Goal: Task Accomplishment & Management: Manage account settings

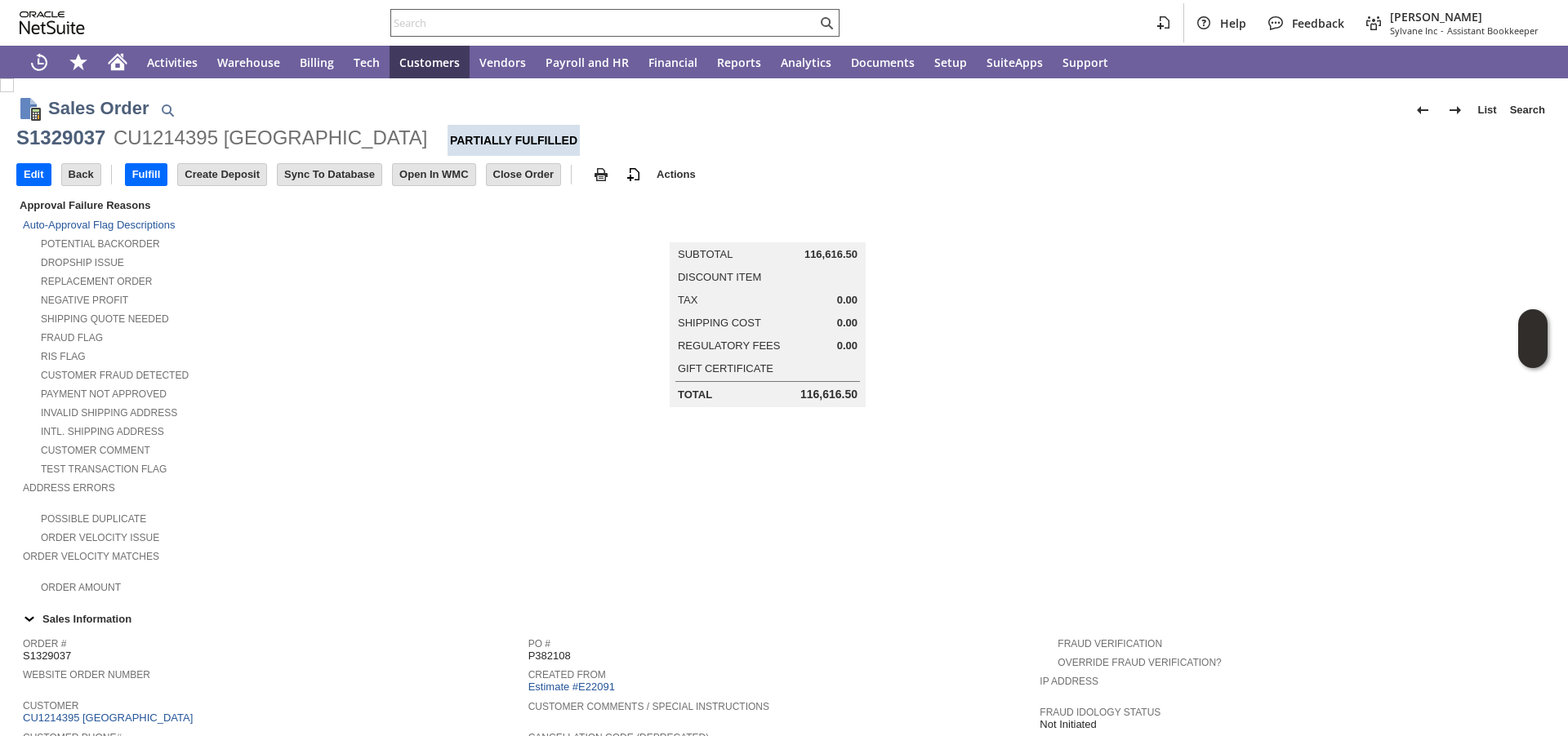
click at [568, 16] on input "text" at bounding box center [603, 22] width 426 height 19
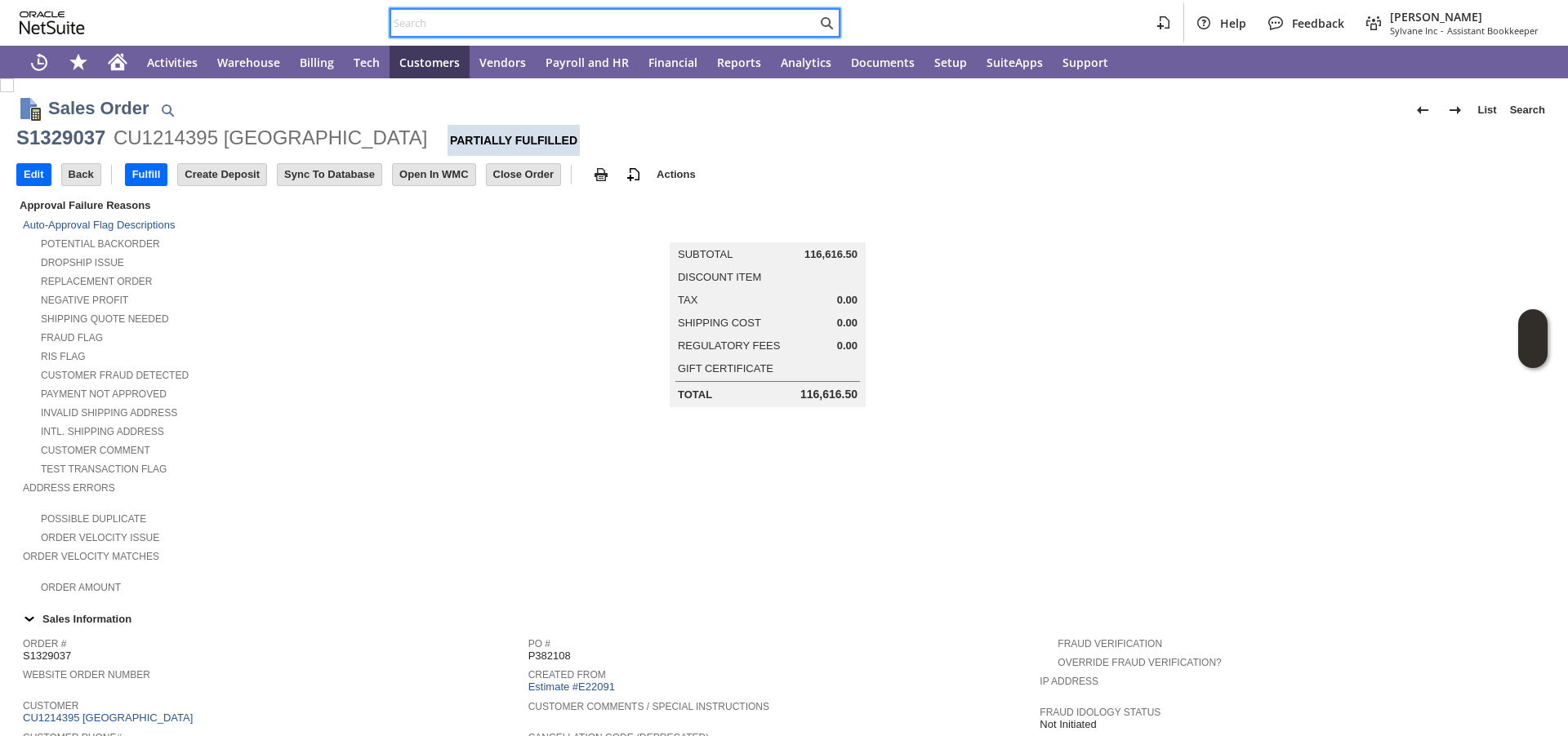
paste input "490801"
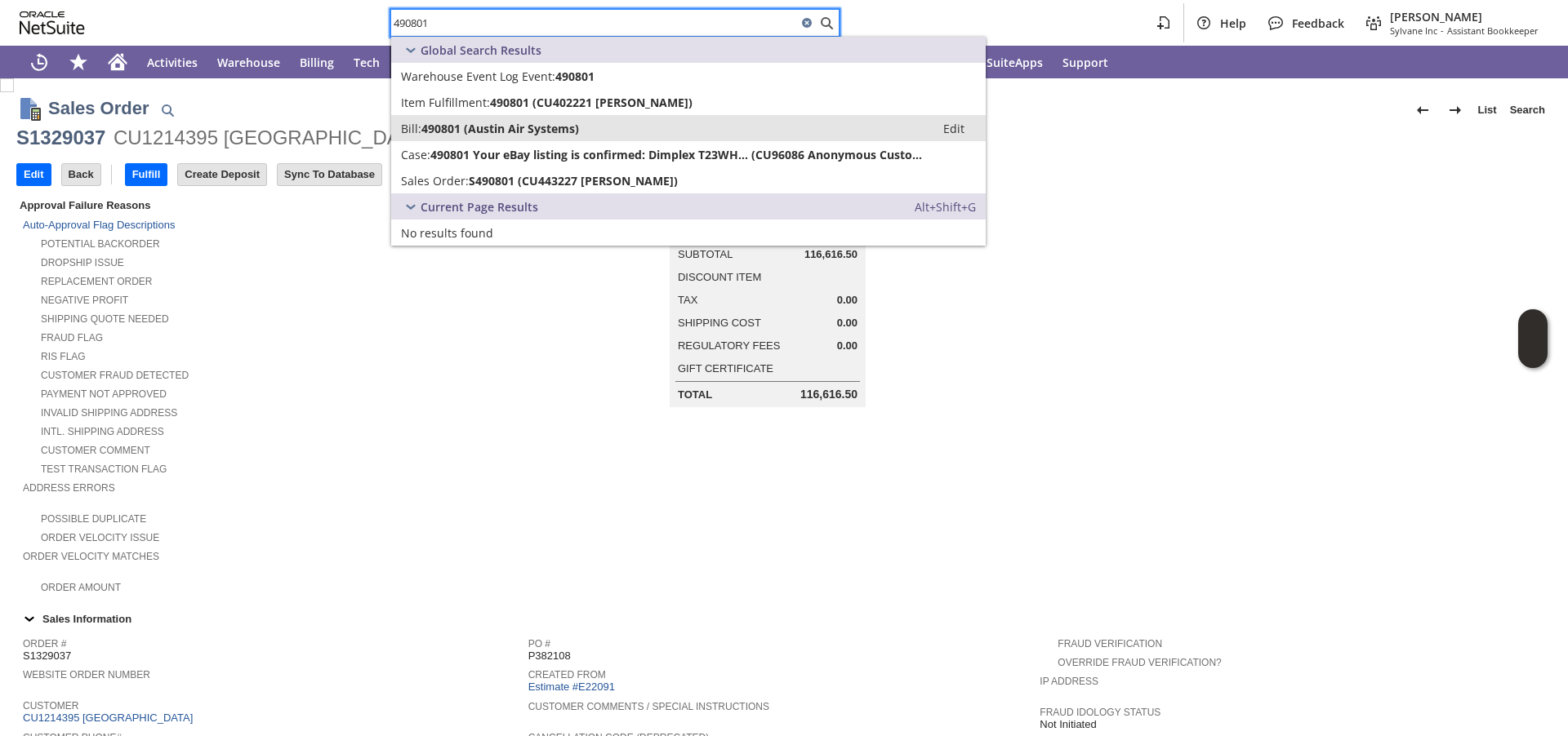
type input "490801"
click at [492, 130] on span "490801 (Austin Air Systems)" at bounding box center [500, 129] width 157 height 15
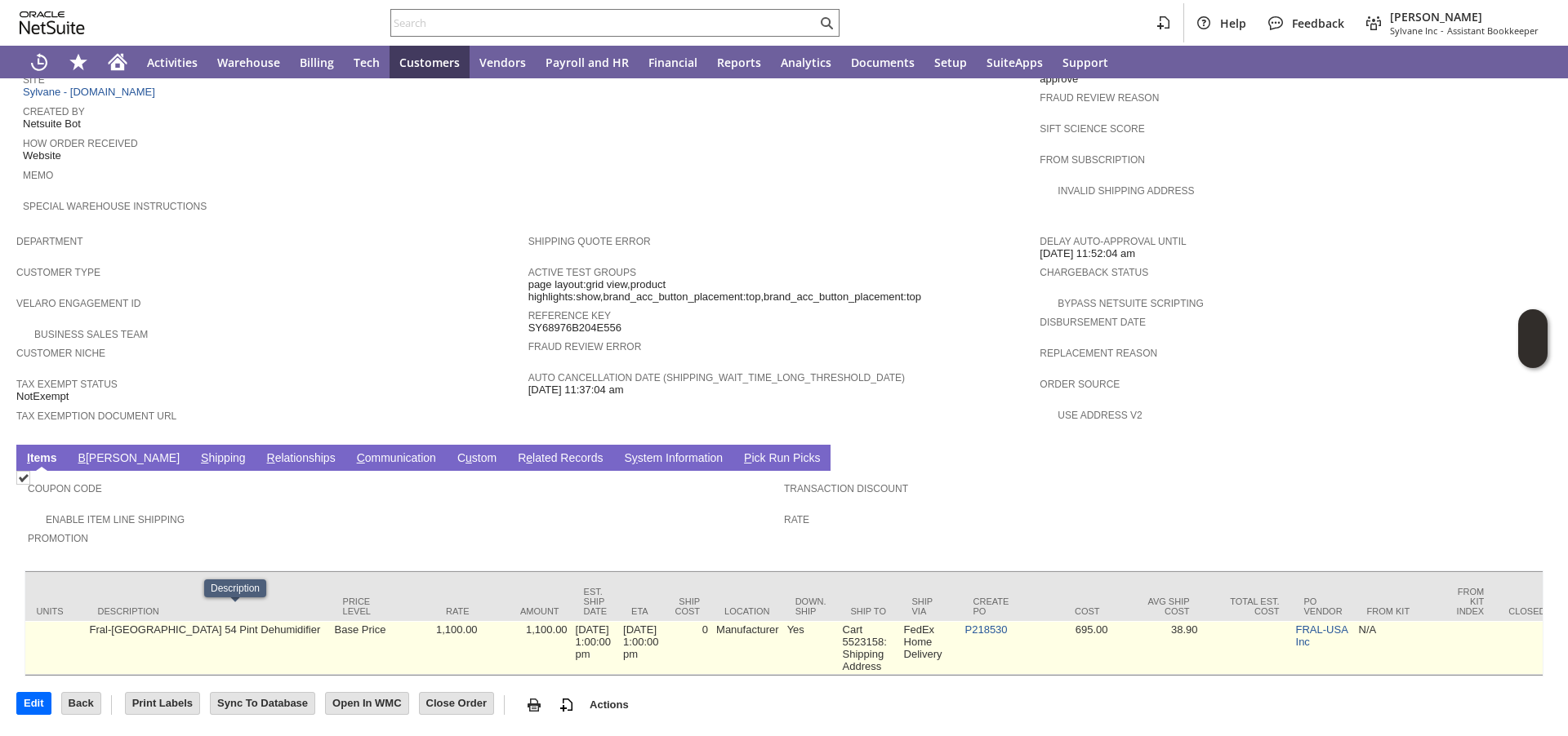
scroll to position [0, 705]
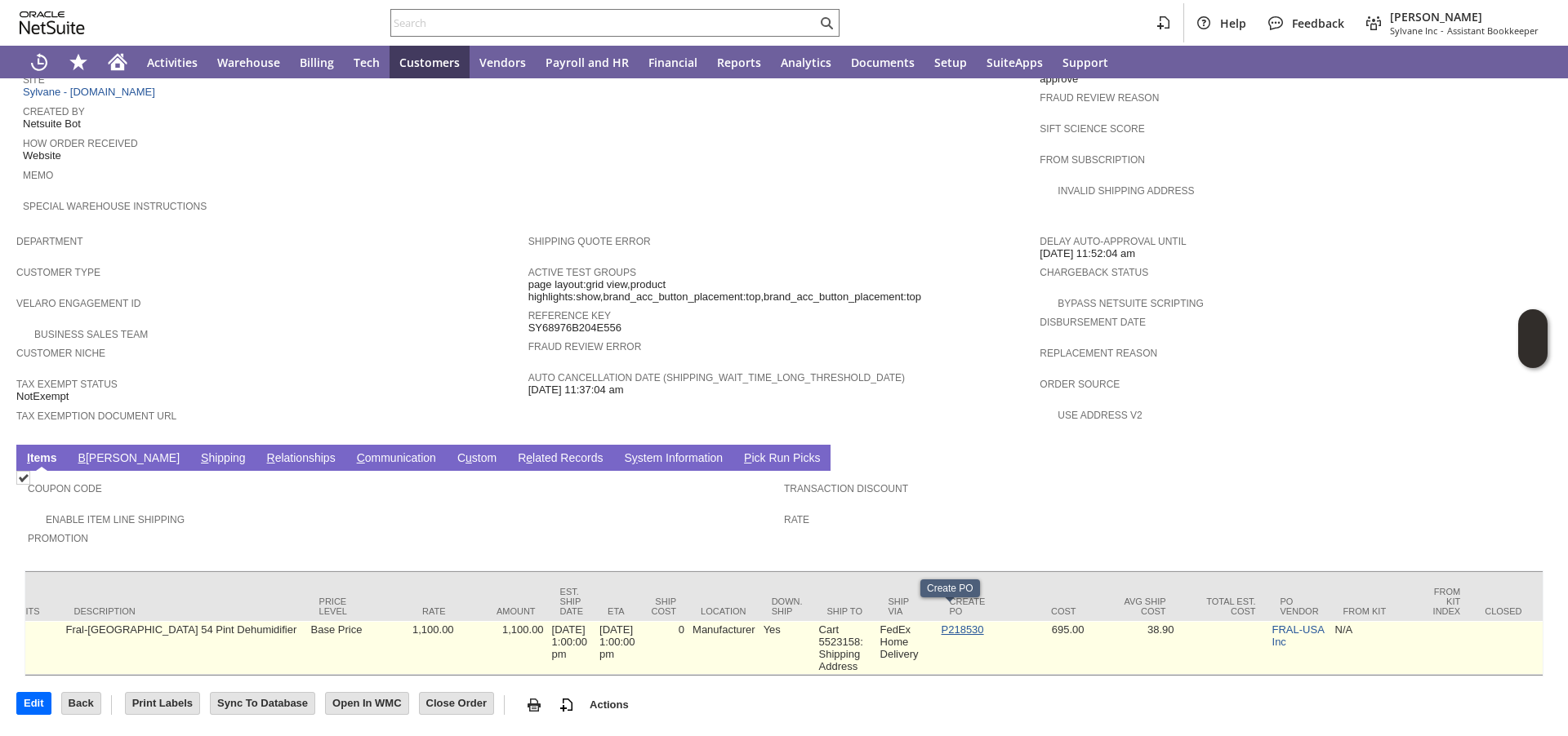
click at [942, 623] on link "P218530" at bounding box center [963, 629] width 42 height 12
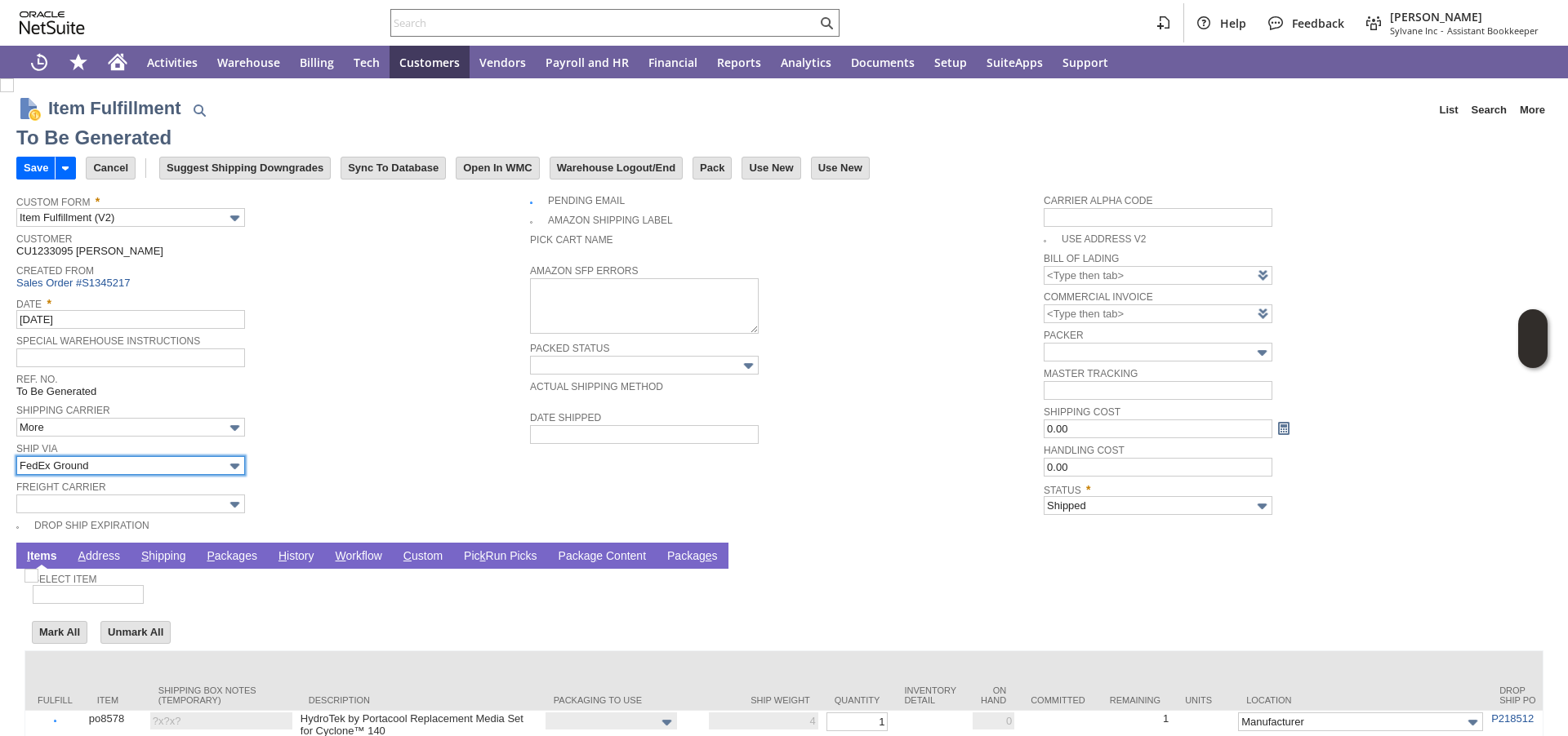
click at [143, 462] on input "FedEx Ground" at bounding box center [130, 465] width 228 height 19
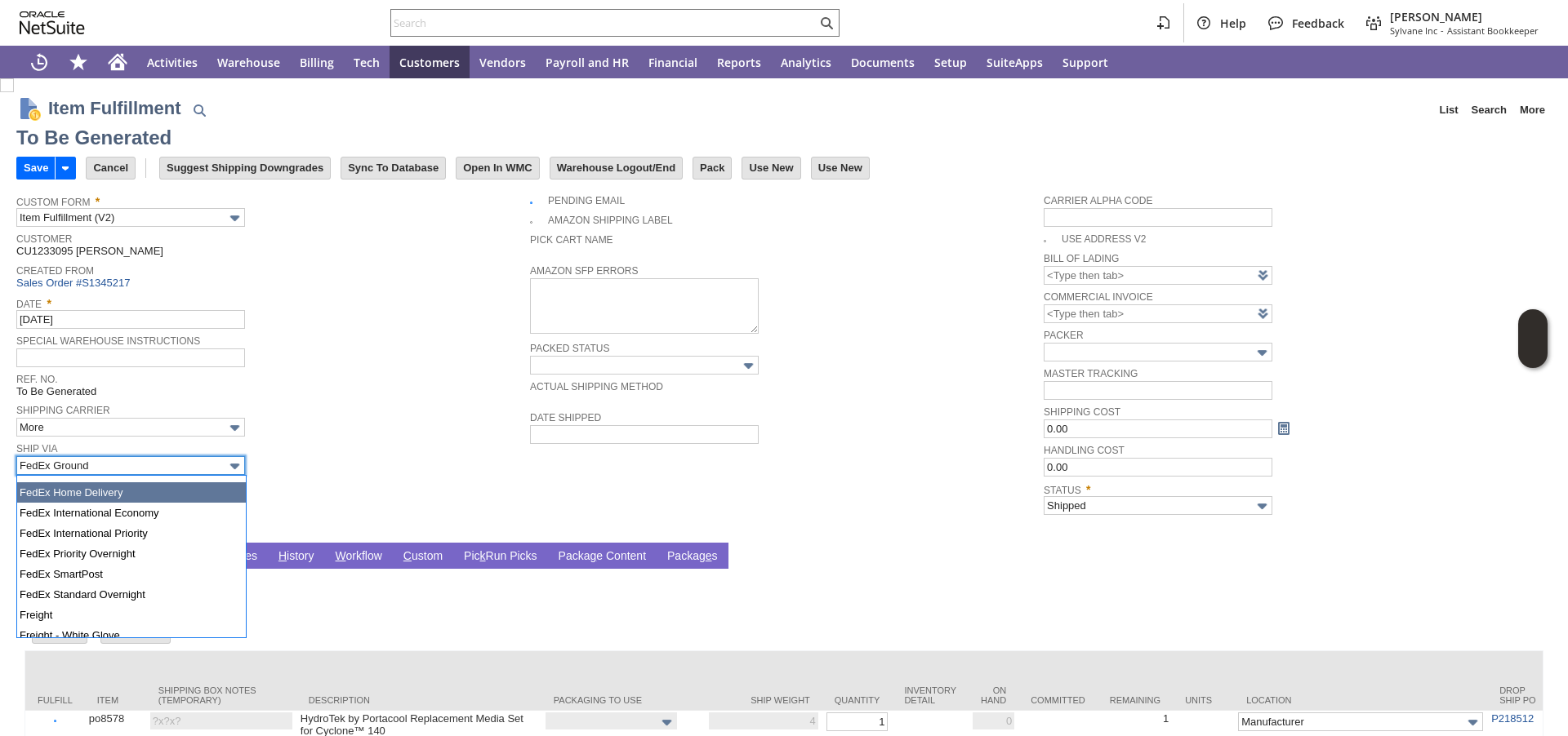
scroll to position [688, 0]
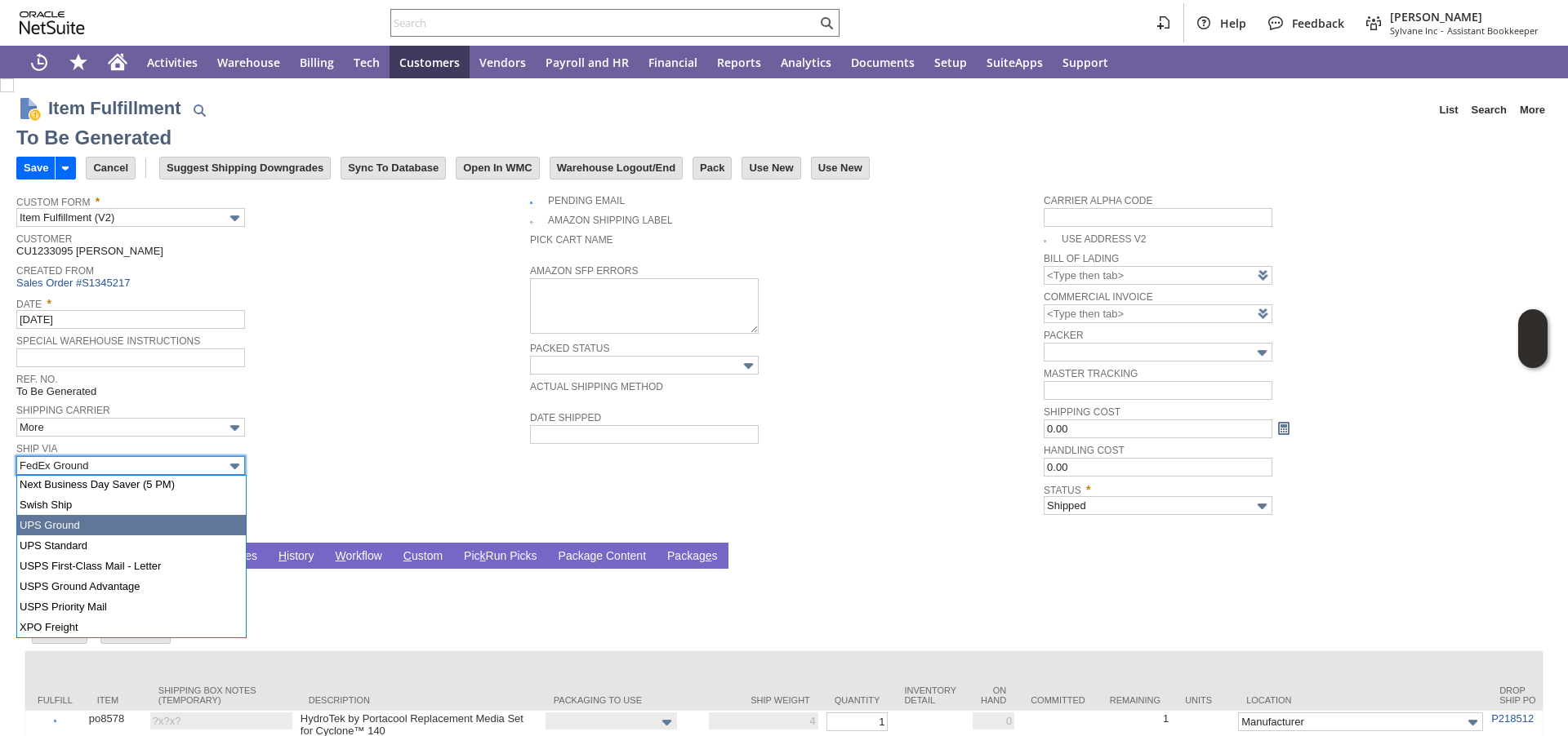
type input "UPS Ground"
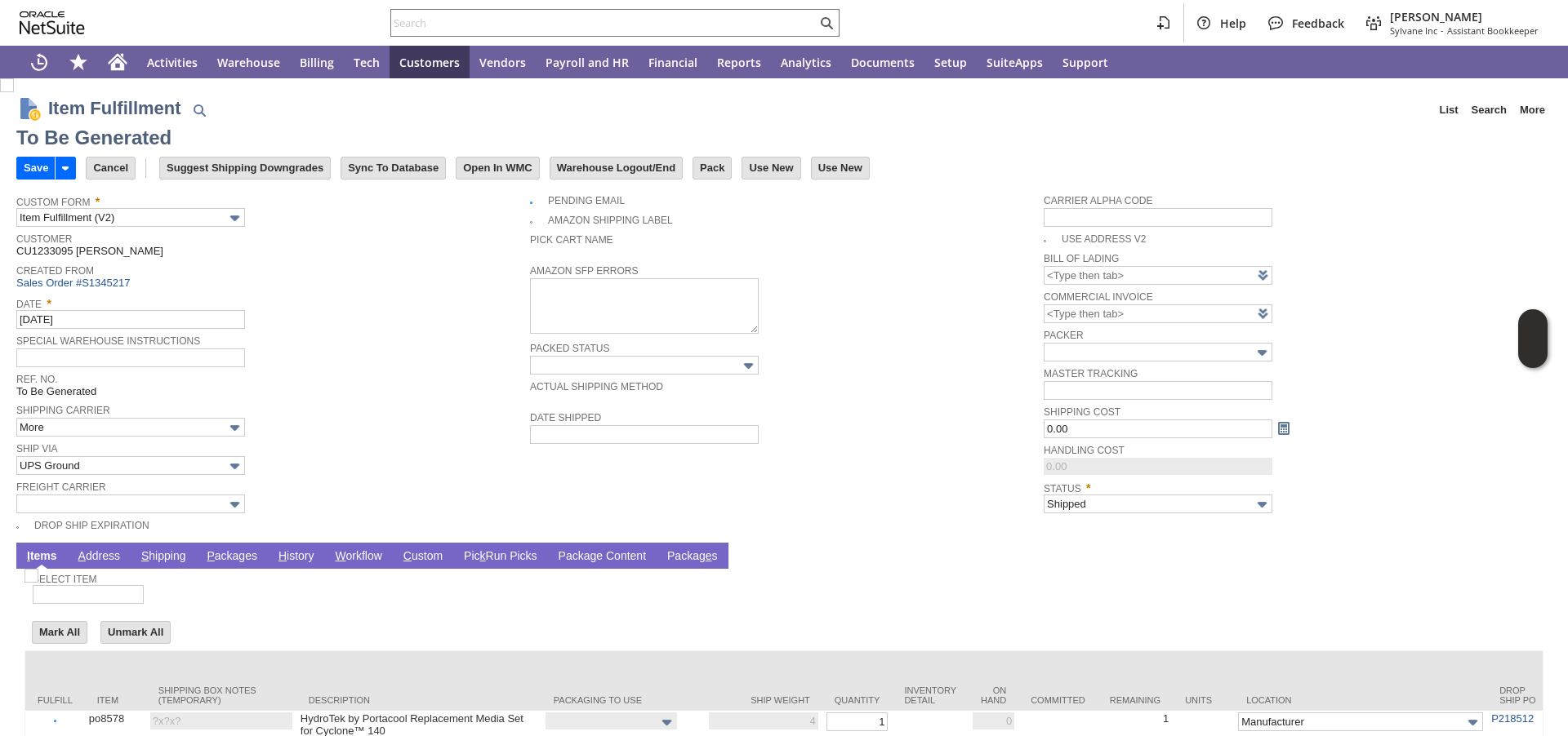
click at [243, 552] on link "P ackages" at bounding box center [231, 557] width 58 height 15
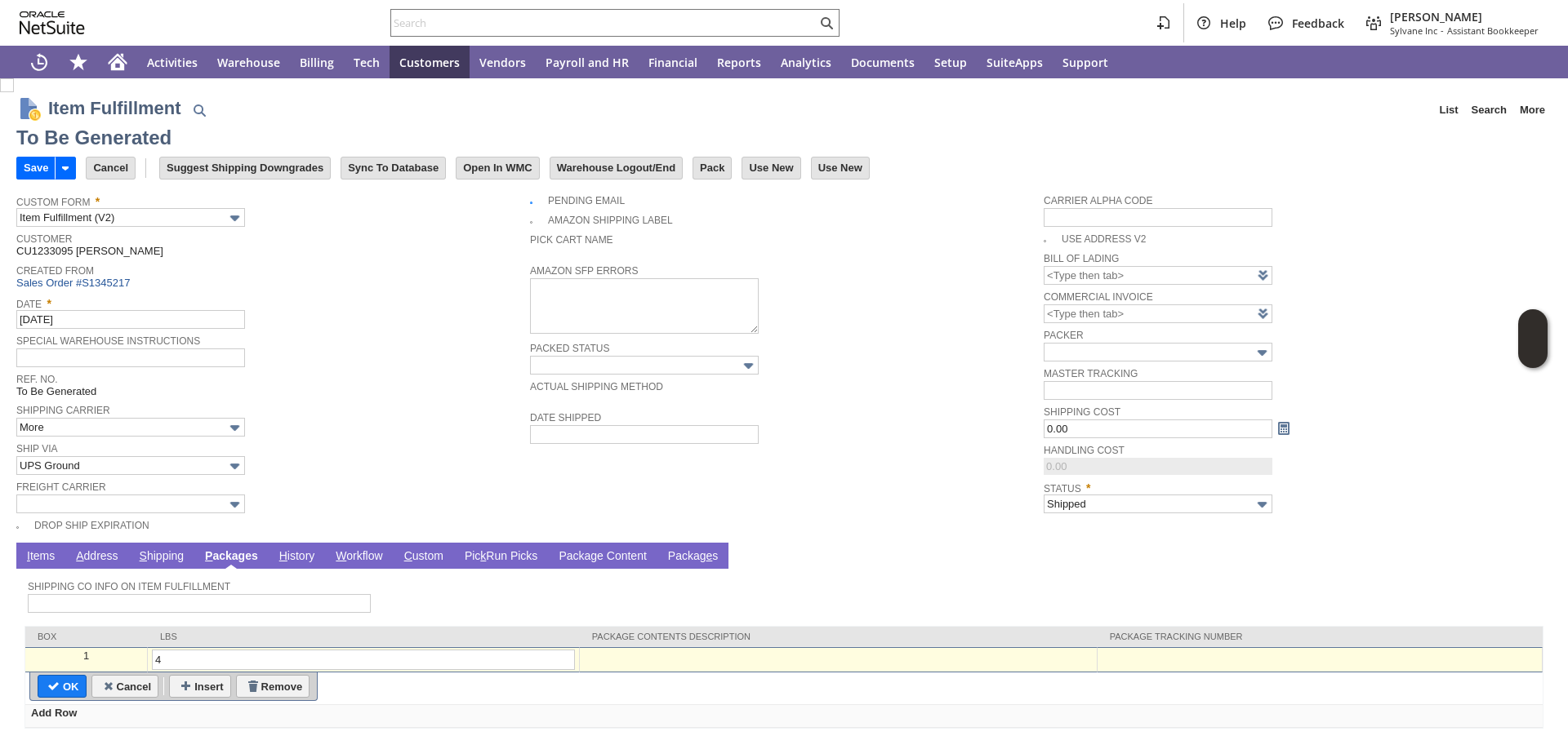
click at [1169, 656] on div at bounding box center [1319, 656] width 436 height 14
paste input "1Z07925A0398111536"
type input "1Z07925A0398111536"
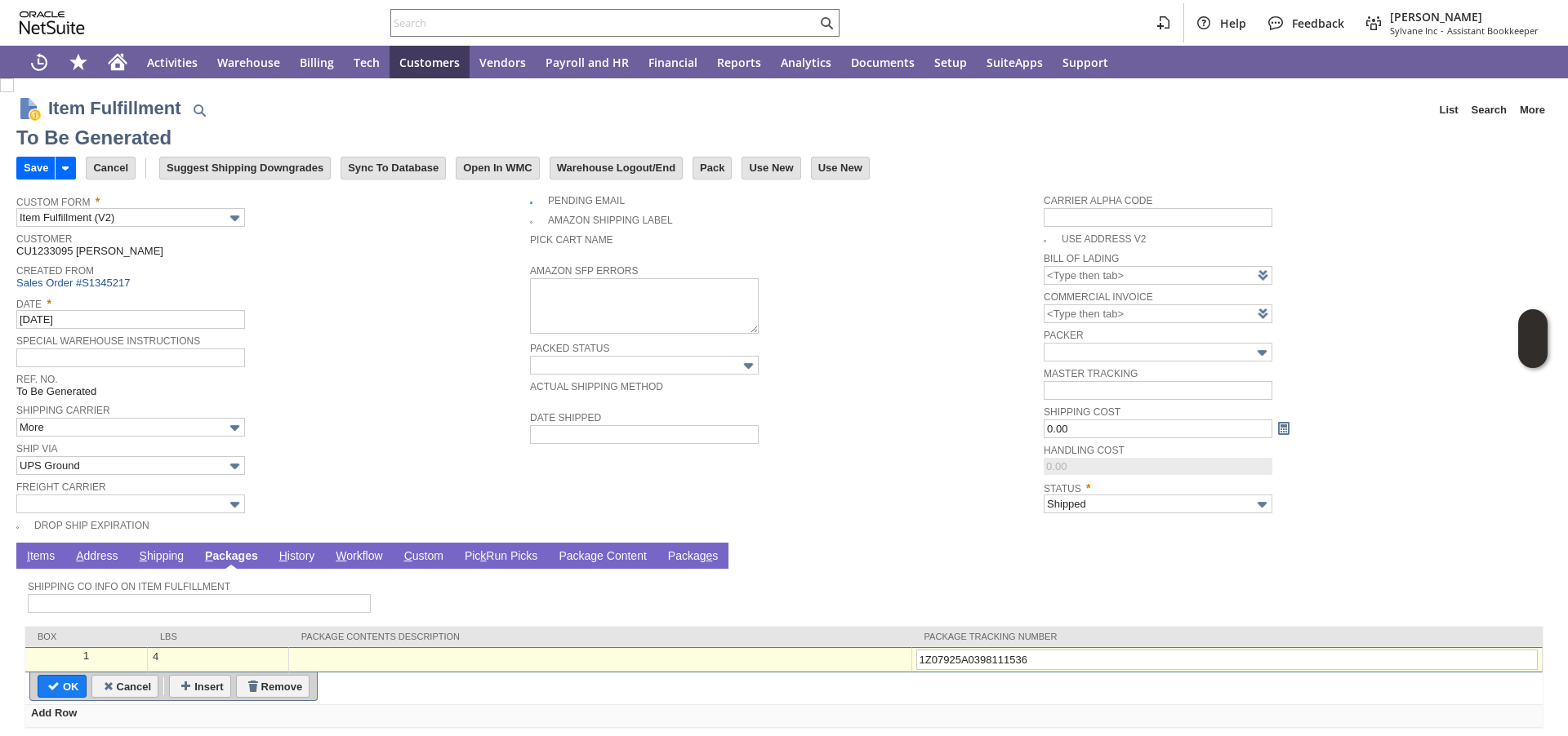
type input "Add"
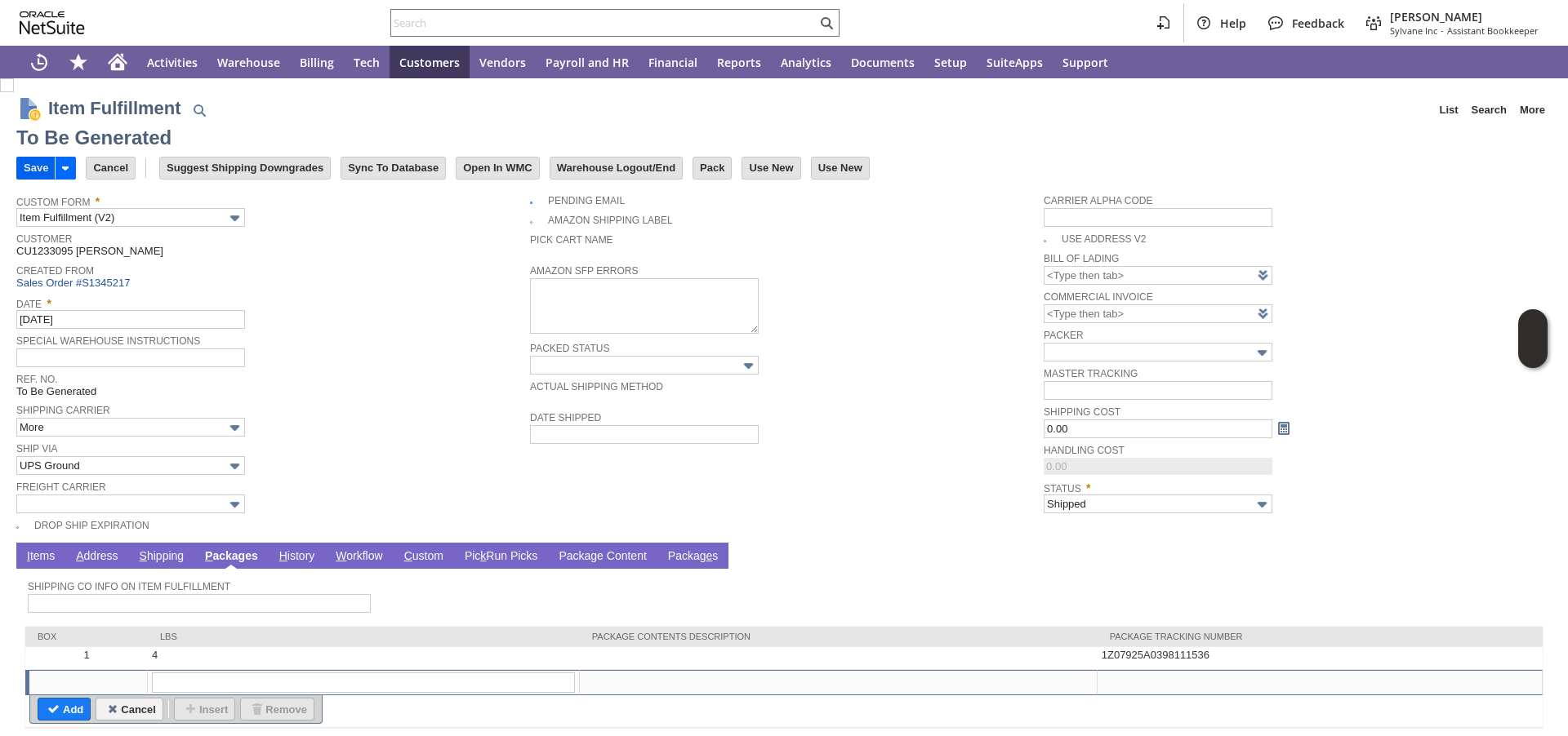
click at [27, 171] on input "Save" at bounding box center [36, 168] width 37 height 21
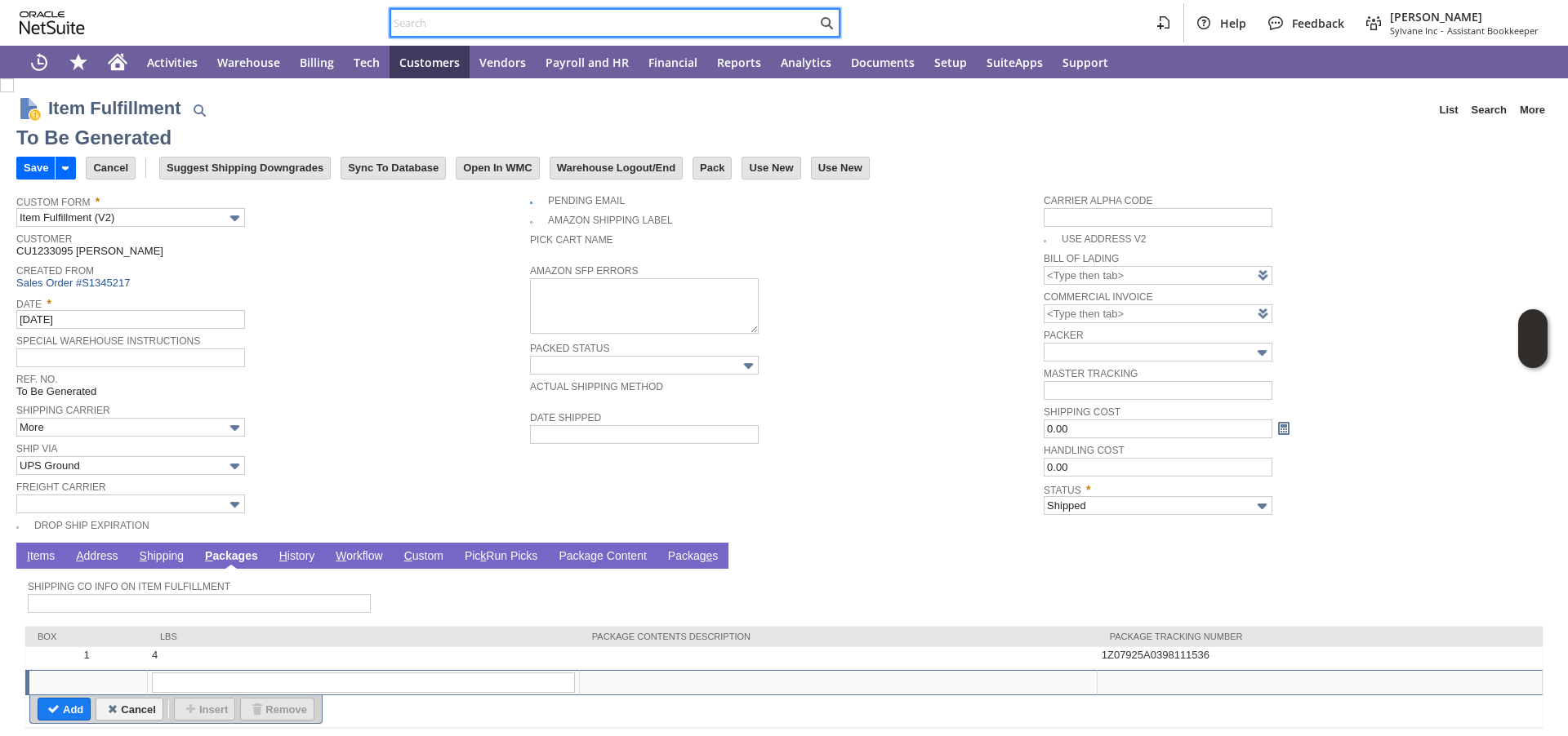
click at [449, 23] on input "text" at bounding box center [603, 22] width 426 height 19
paste input "P218242"
type input "P218242"
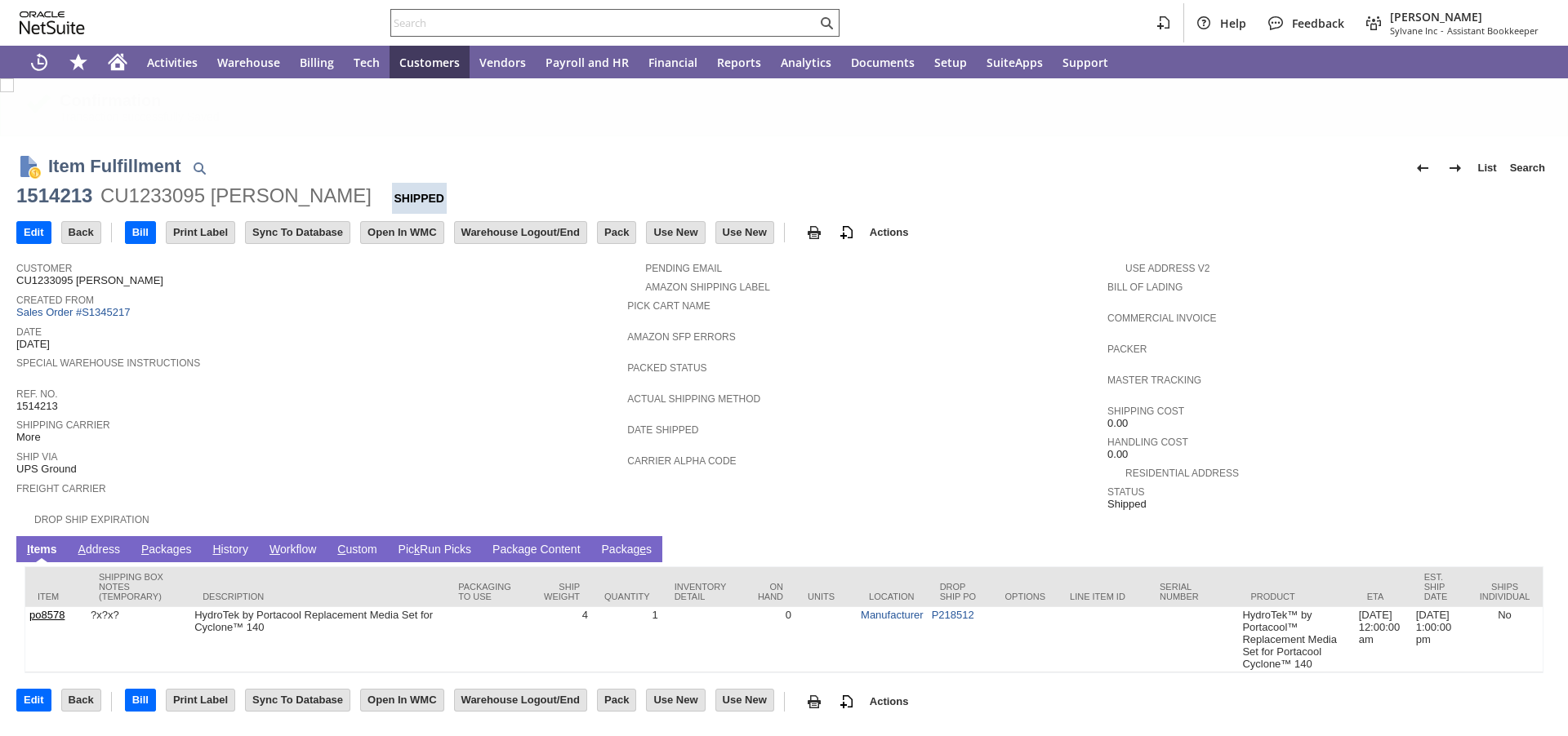
click at [460, 25] on input "text" at bounding box center [603, 22] width 426 height 19
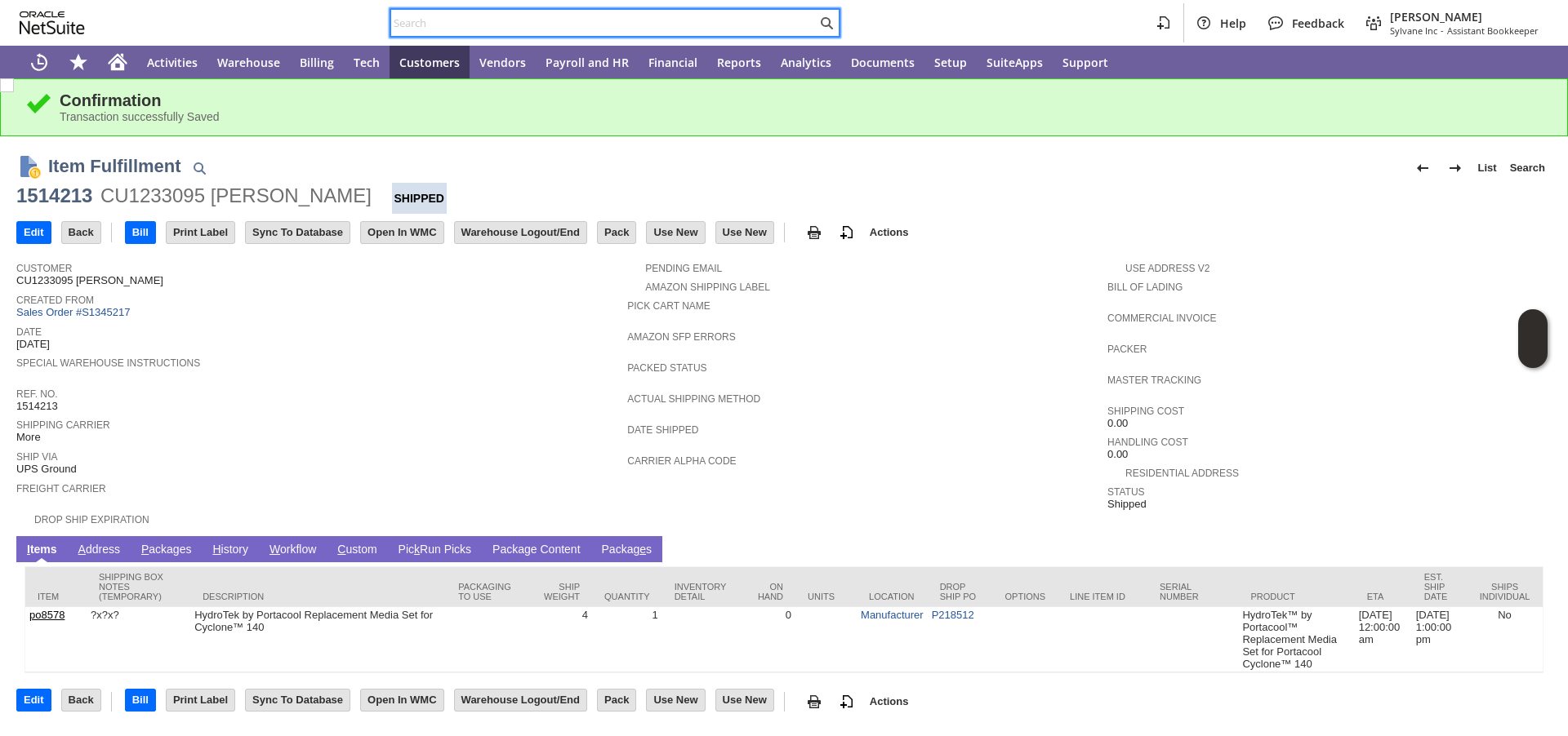
paste input "P218242"
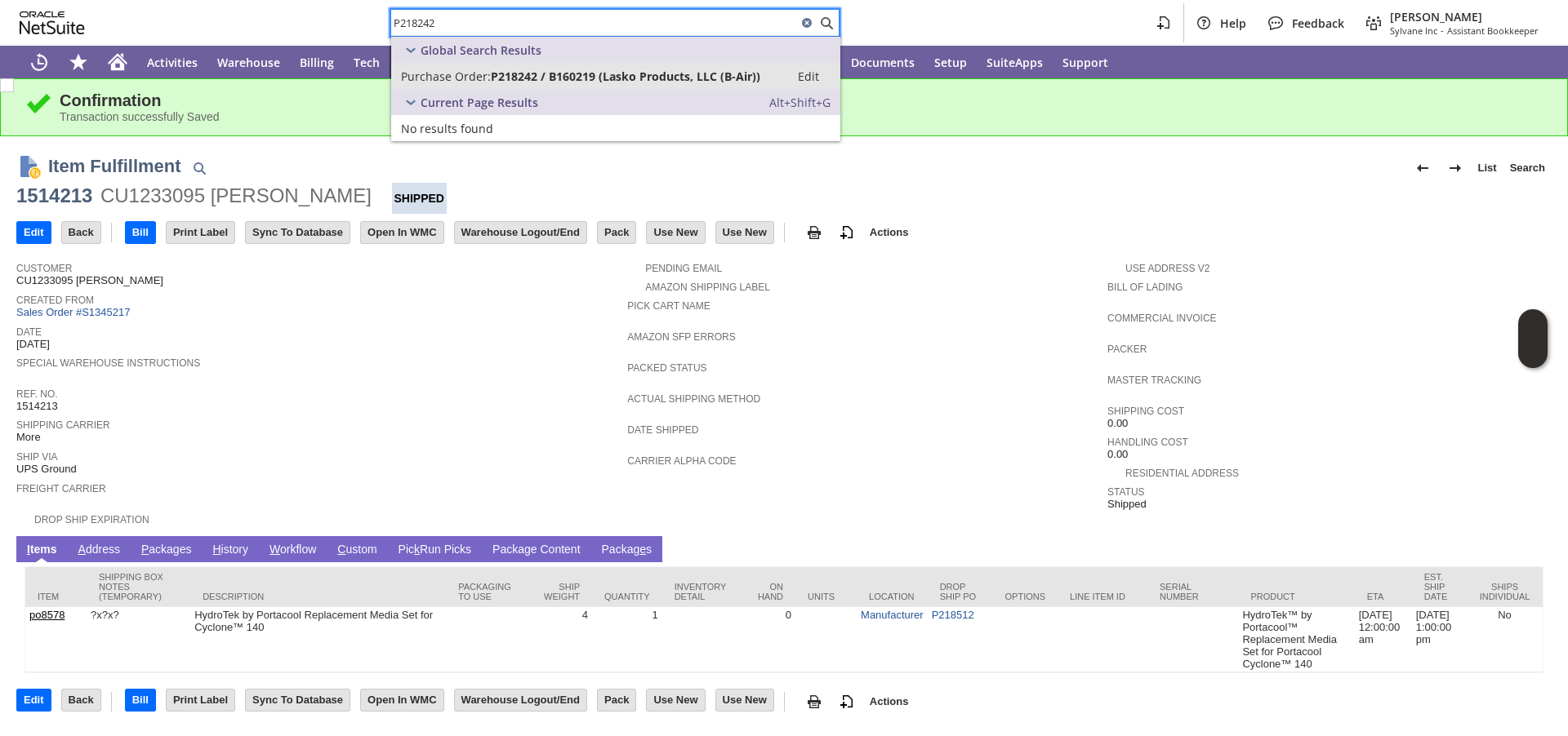
type input "P218242"
click at [451, 74] on span "Purchase Order:" at bounding box center [446, 76] width 90 height 15
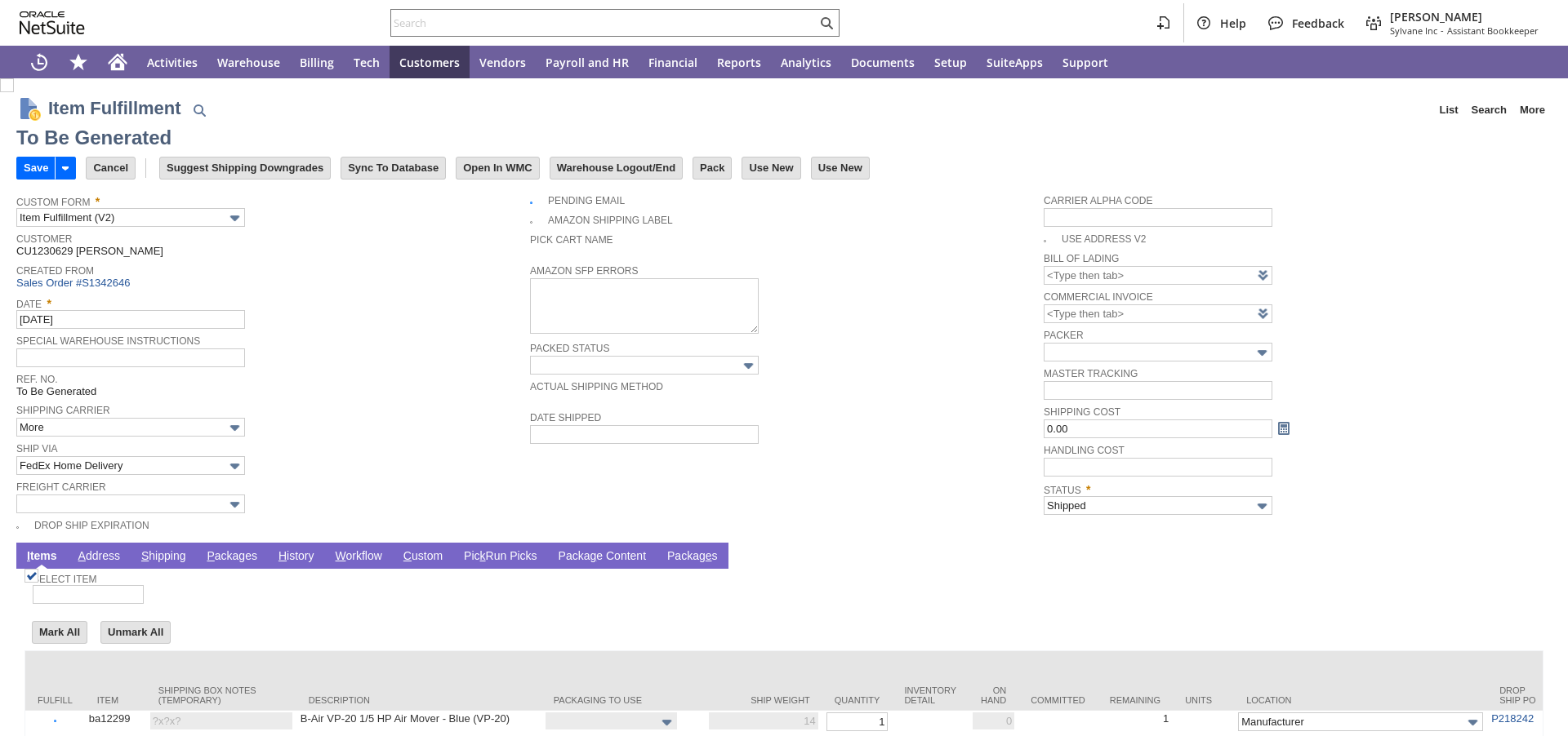
click at [179, 558] on link "S hipping" at bounding box center [163, 557] width 53 height 15
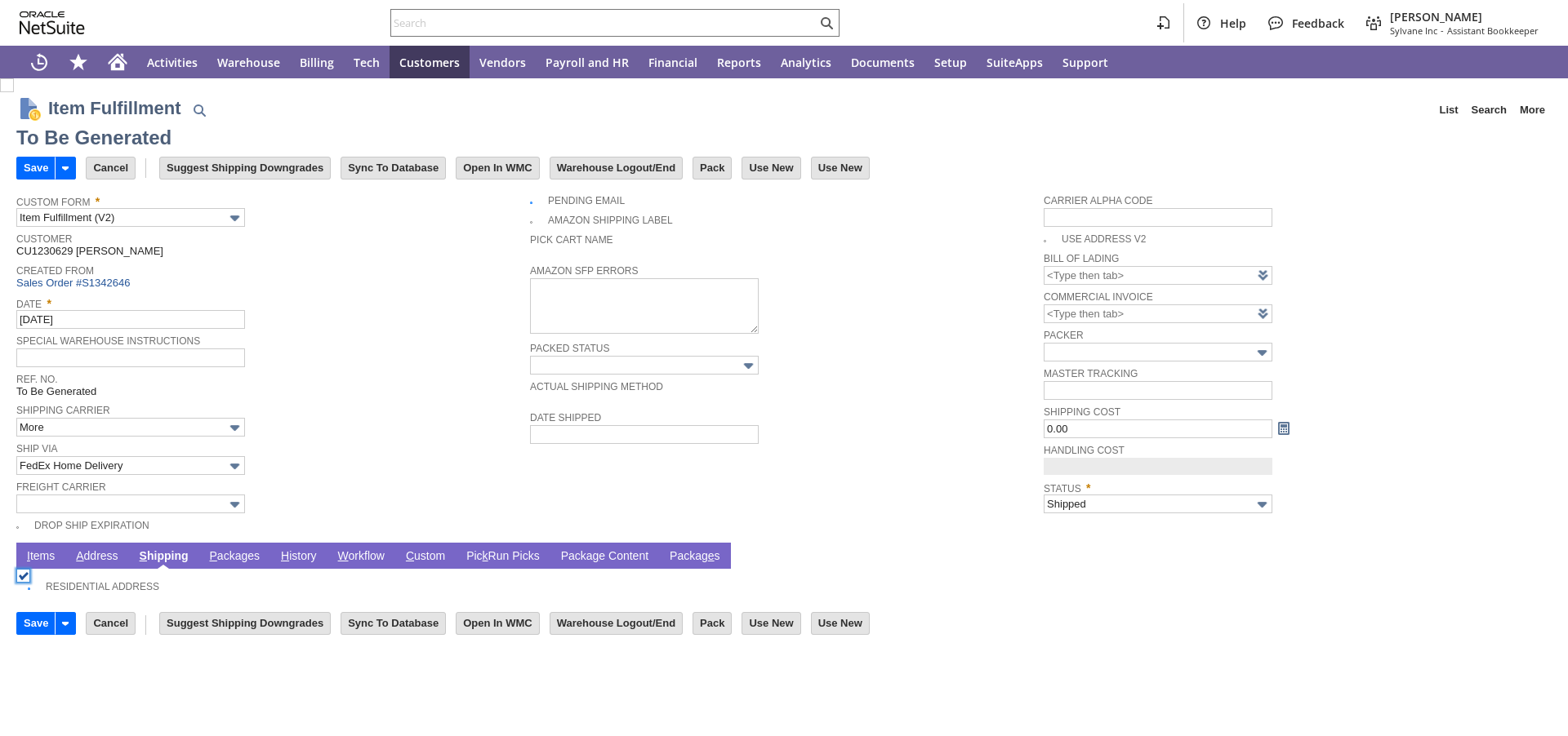
type input "0.00"
click at [260, 563] on link "P ackages" at bounding box center [234, 557] width 58 height 15
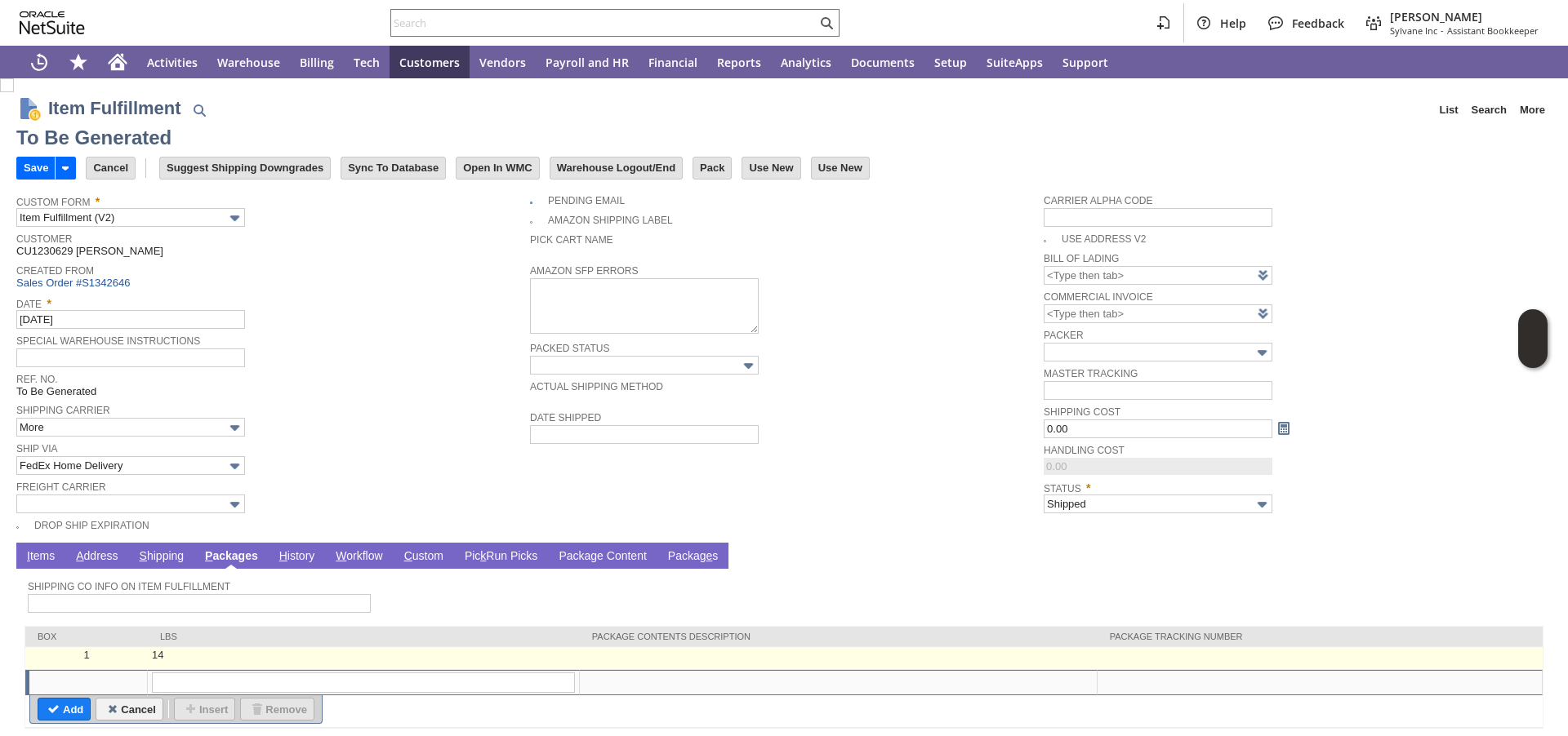
click at [1173, 657] on td at bounding box center [1320, 658] width 445 height 23
type input "14"
type input "OK"
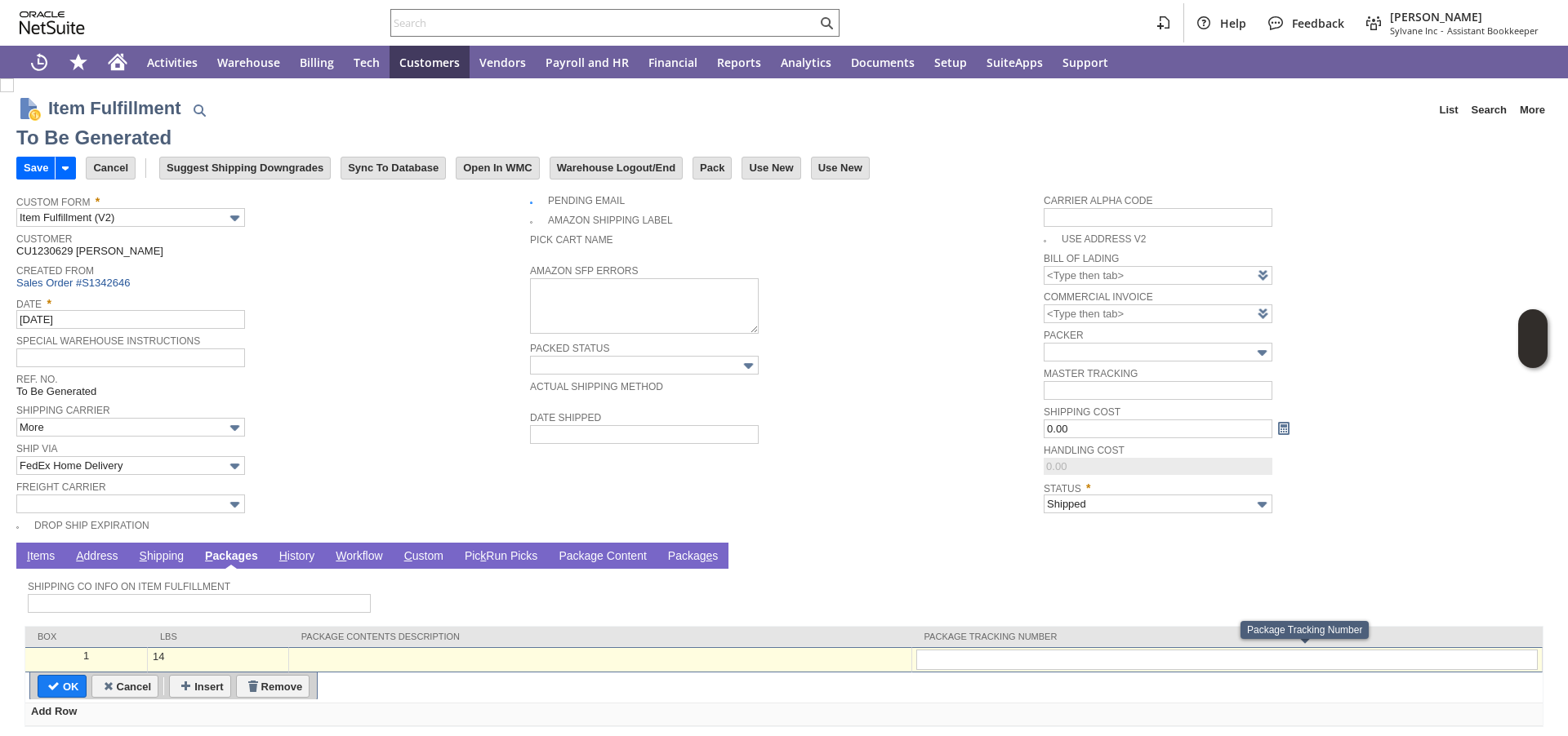
type input "454017745608"
type input "Add"
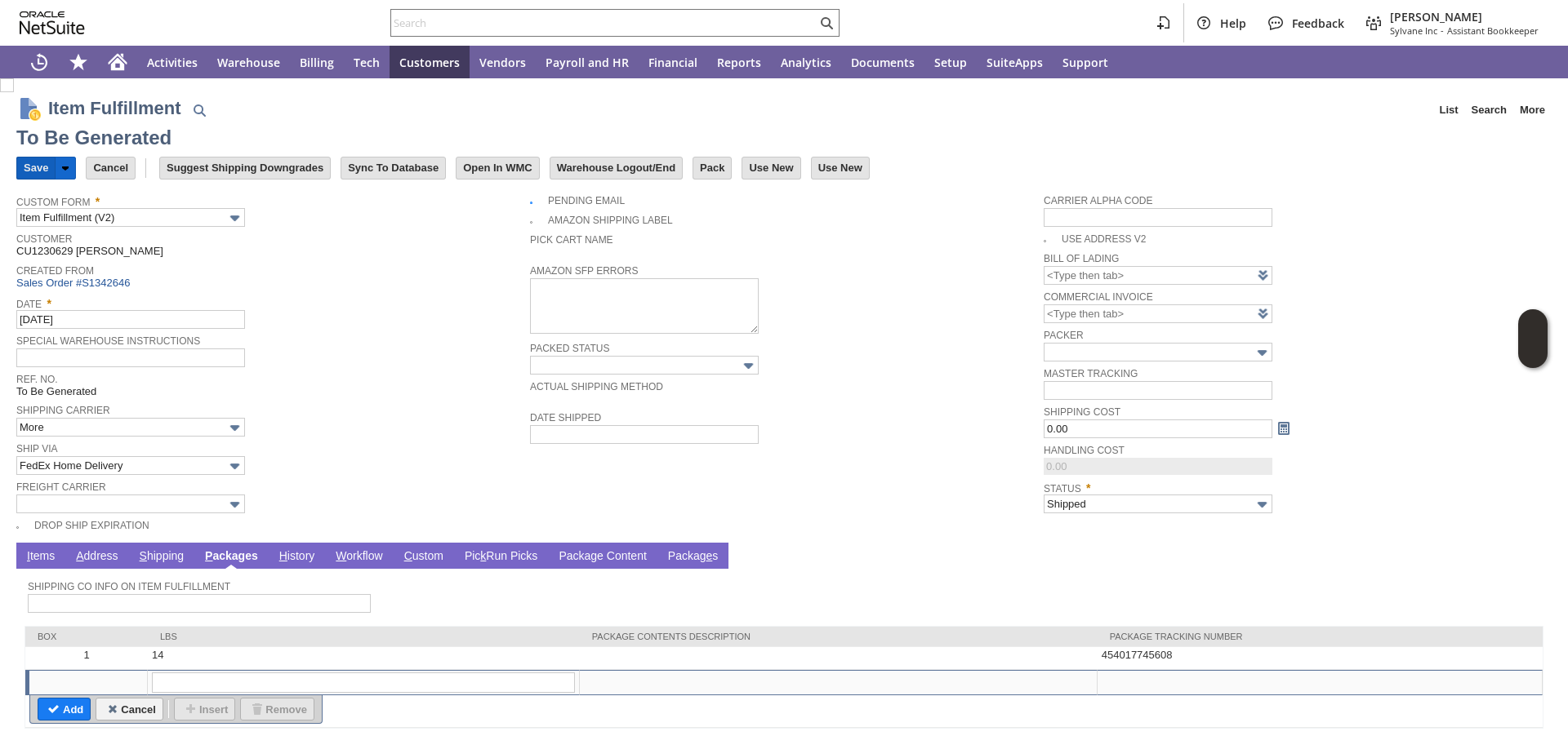
click at [43, 165] on input "Save" at bounding box center [36, 168] width 37 height 21
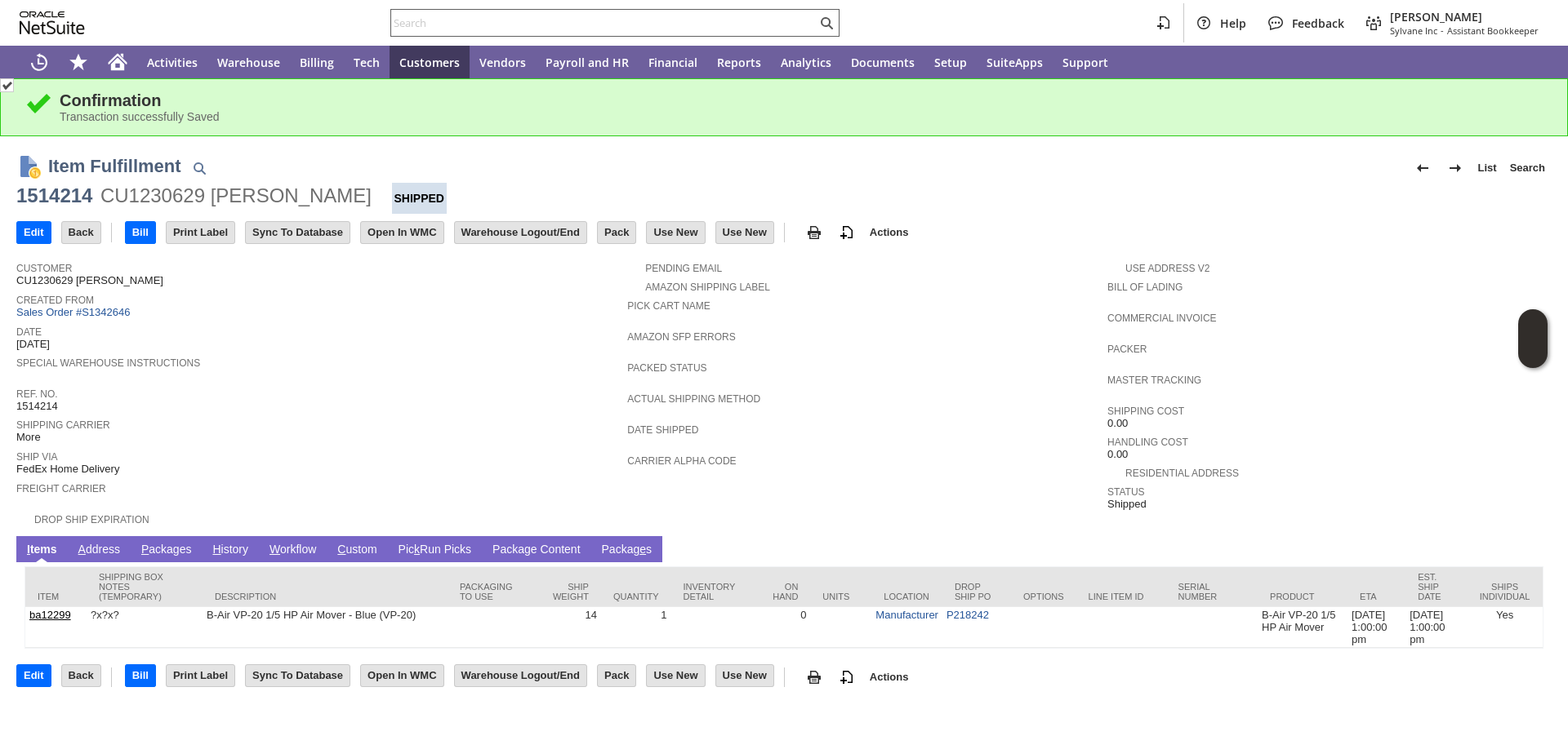
click at [617, 20] on input "text" at bounding box center [603, 22] width 426 height 19
paste input "P216421"
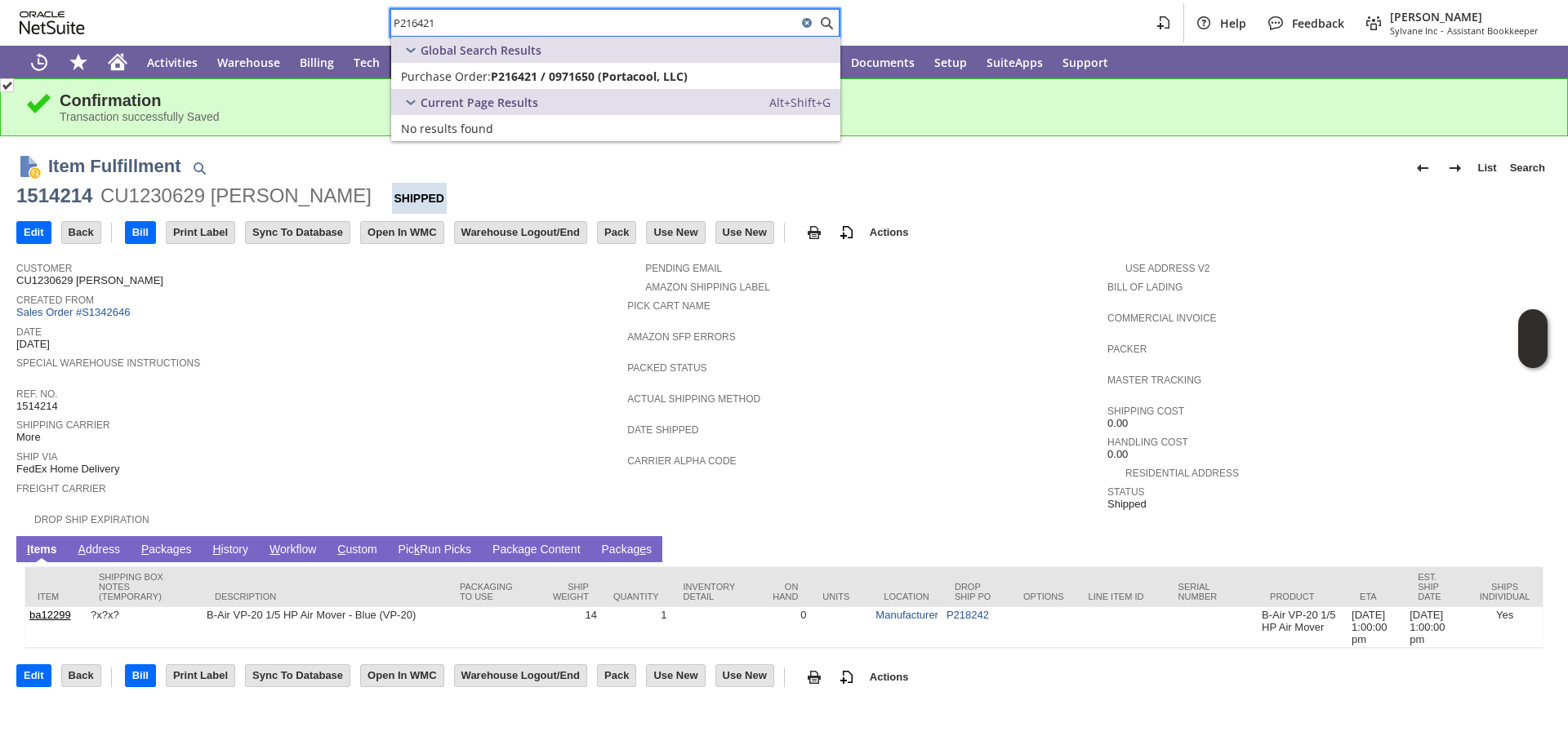
type input "P216421"
click at [525, 72] on span "P216421 / 0971650 (Portacool, LLC)" at bounding box center [589, 76] width 197 height 15
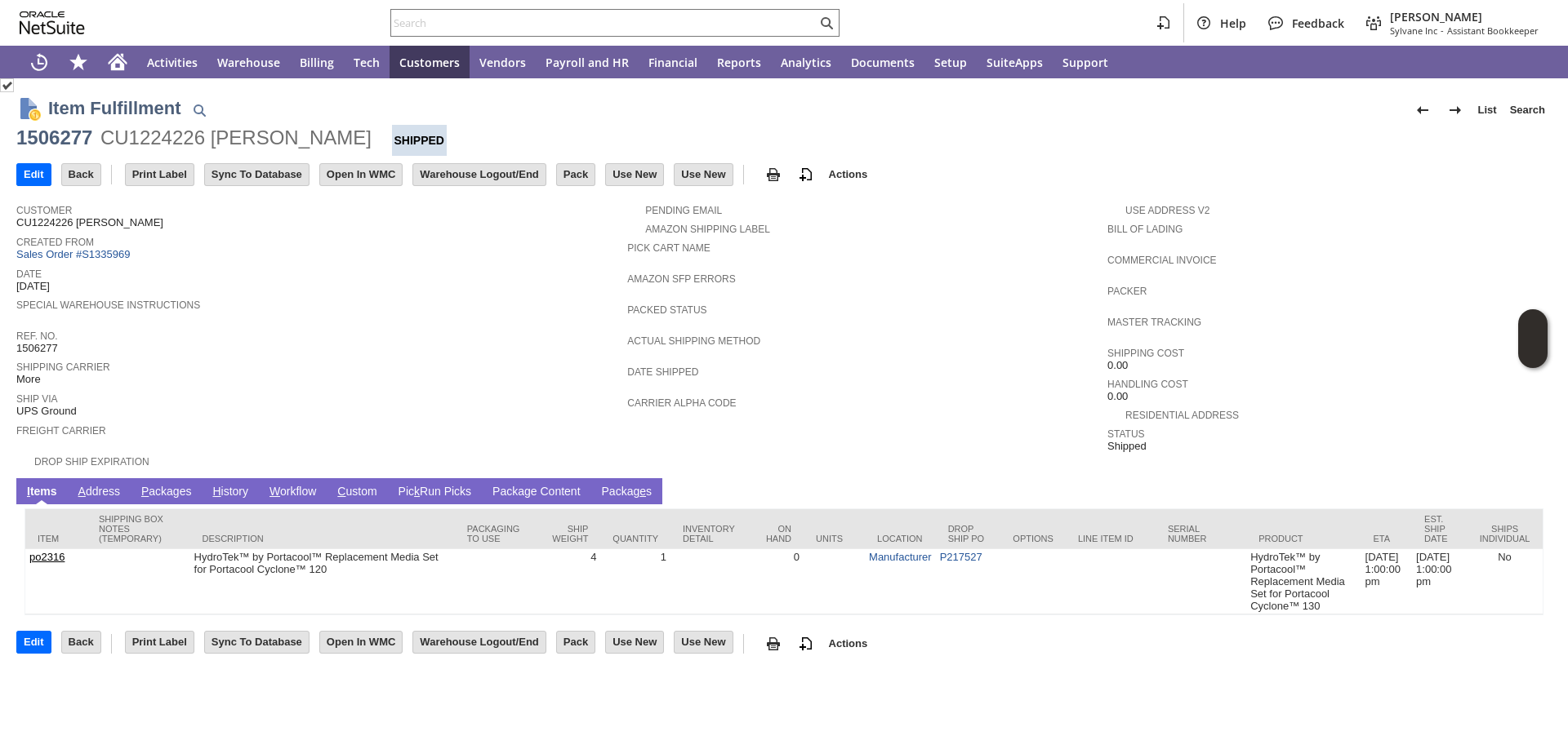
click at [170, 493] on link "P ackages" at bounding box center [166, 492] width 58 height 15
